Goal: Information Seeking & Learning: Learn about a topic

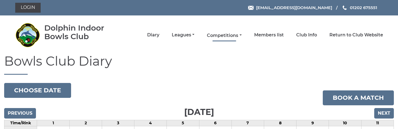
click at [219, 38] on link "Competitions" at bounding box center [224, 36] width 35 height 6
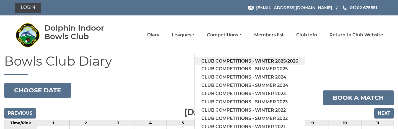
click at [222, 62] on link "Club competitions - Winter 2025/2026" at bounding box center [250, 61] width 110 height 8
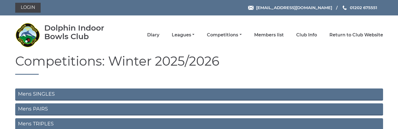
click at [170, 92] on link "Mens SINGLES" at bounding box center [199, 95] width 368 height 12
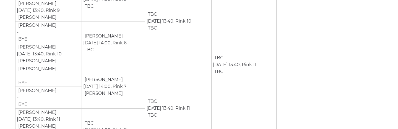
scroll to position [701, 0]
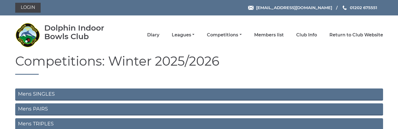
scroll to position [28, 0]
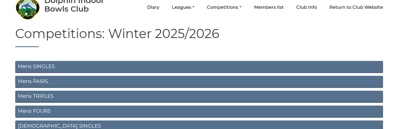
click at [62, 65] on link "Mens SINGLES" at bounding box center [199, 67] width 368 height 12
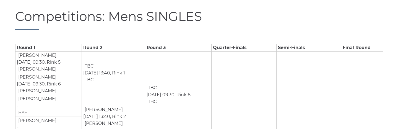
scroll to position [65, 0]
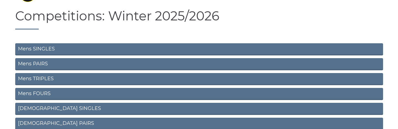
scroll to position [55, 0]
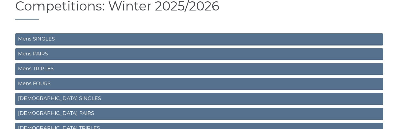
click at [61, 54] on link "Mens PAIRS" at bounding box center [199, 54] width 368 height 12
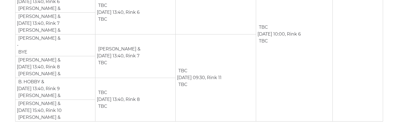
scroll to position [351, 0]
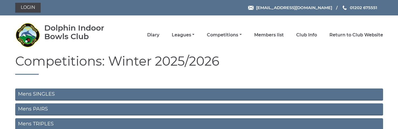
scroll to position [55, 0]
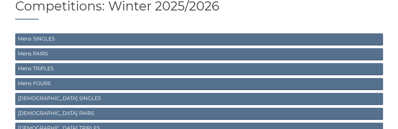
click at [47, 72] on link "Mens TRIPLES" at bounding box center [199, 69] width 368 height 12
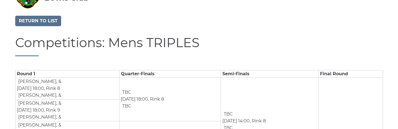
scroll to position [38, 0]
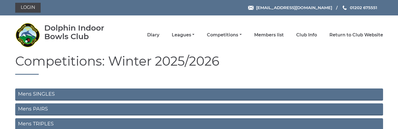
scroll to position [55, 0]
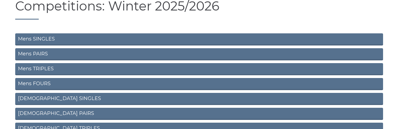
click at [51, 87] on link "Mens FOURS" at bounding box center [199, 84] width 368 height 12
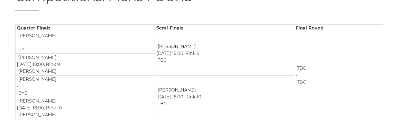
scroll to position [89, 0]
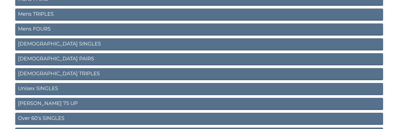
scroll to position [111, 0]
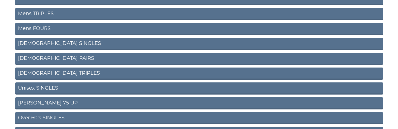
click at [68, 41] on link "Ladies SINGLES" at bounding box center [199, 44] width 368 height 12
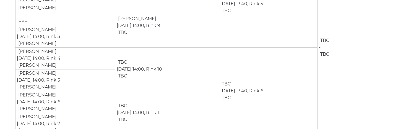
scroll to position [176, 0]
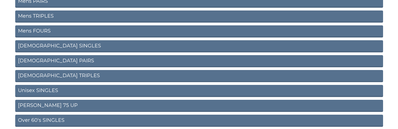
scroll to position [136, 0]
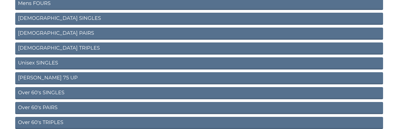
click at [64, 35] on link "[DEMOGRAPHIC_DATA] PAIRS" at bounding box center [199, 34] width 368 height 12
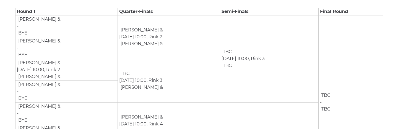
scroll to position [93, 0]
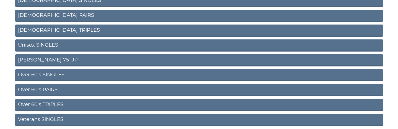
scroll to position [163, 0]
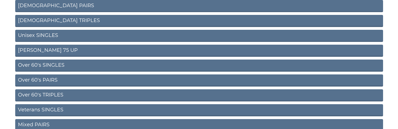
click at [60, 38] on link "Unisex SINGLES" at bounding box center [199, 36] width 368 height 12
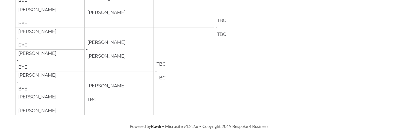
scroll to position [707, 0]
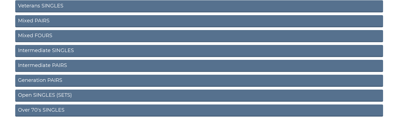
scroll to position [274, 0]
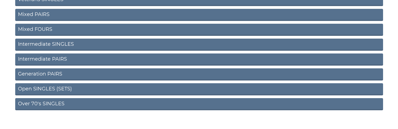
click at [85, 89] on link "Open SINGLES (SETS)" at bounding box center [199, 89] width 368 height 12
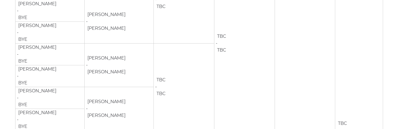
scroll to position [332, 0]
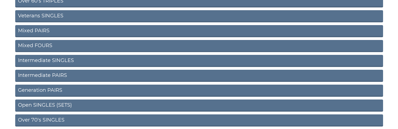
scroll to position [244, 0]
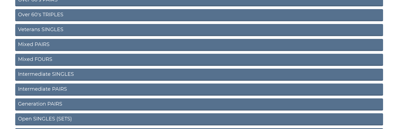
click at [57, 43] on link "Mixed PAIRS" at bounding box center [199, 45] width 368 height 12
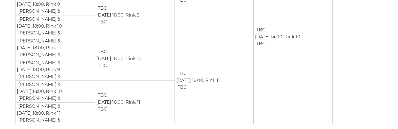
scroll to position [351, 0]
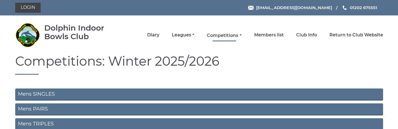
click at [214, 35] on link "Competitions" at bounding box center [224, 36] width 35 height 6
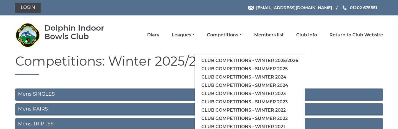
click at [215, 26] on div "Dolphin Indoor Bowls Club Diary Leagues Club leagues - Winter 2025/2026 Club le…" at bounding box center [199, 35] width 376 height 35
